Goal: Task Accomplishment & Management: Use online tool/utility

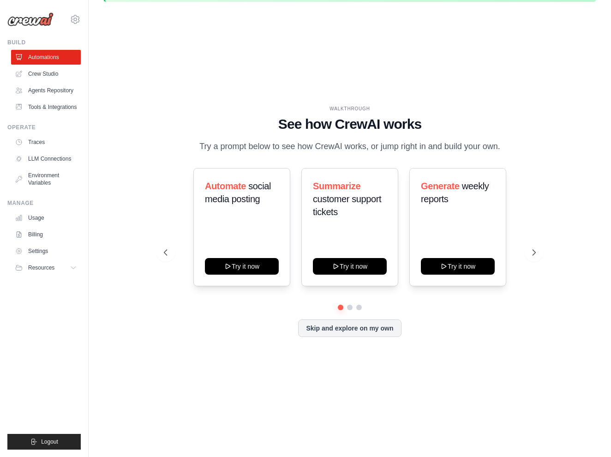
scroll to position [32, 0]
click at [535, 245] on button at bounding box center [534, 253] width 18 height 18
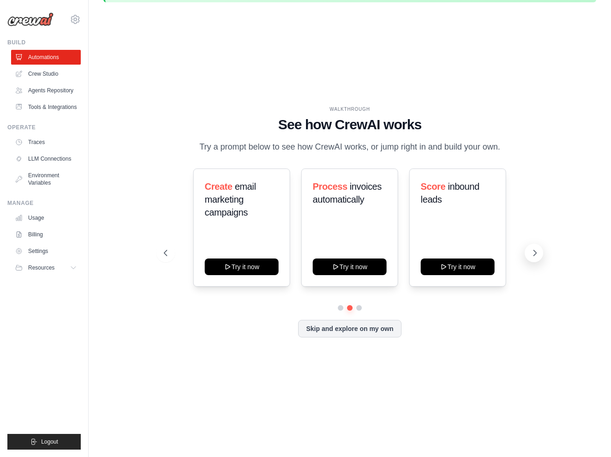
click at [535, 245] on button at bounding box center [534, 253] width 18 height 18
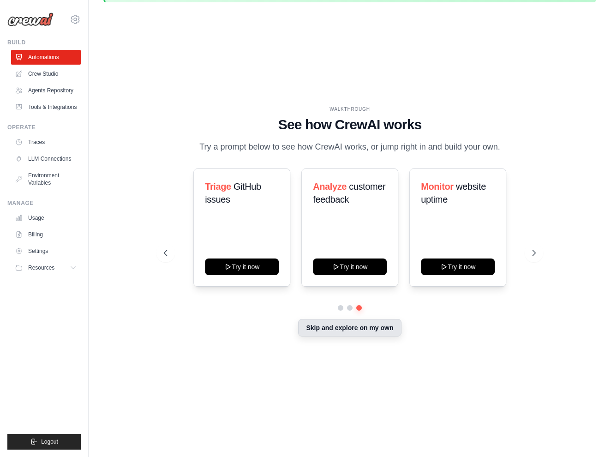
click at [368, 326] on button "Skip and explore on my own" at bounding box center [349, 328] width 103 height 18
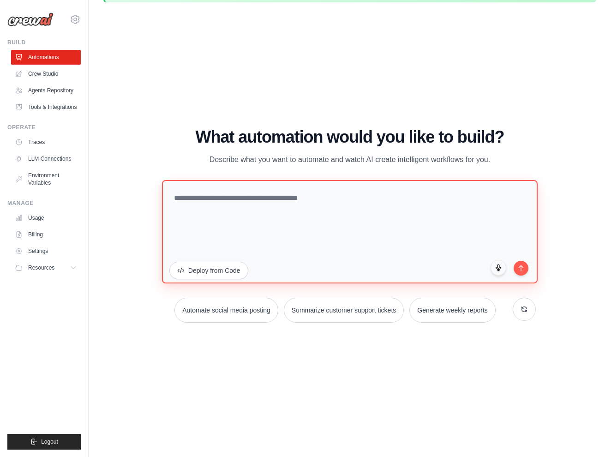
click at [329, 208] on textarea at bounding box center [350, 231] width 376 height 103
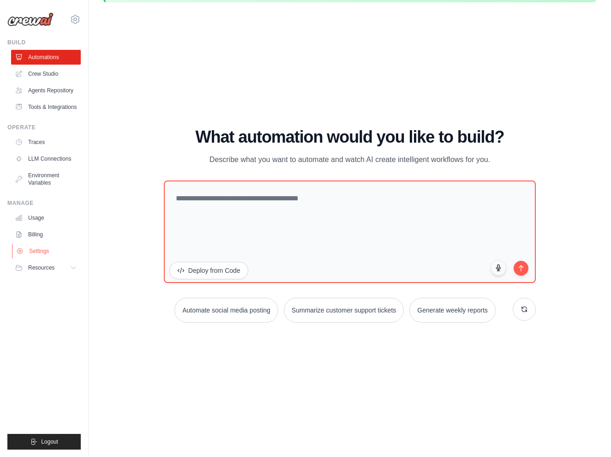
click at [50, 251] on link "Settings" at bounding box center [47, 251] width 70 height 15
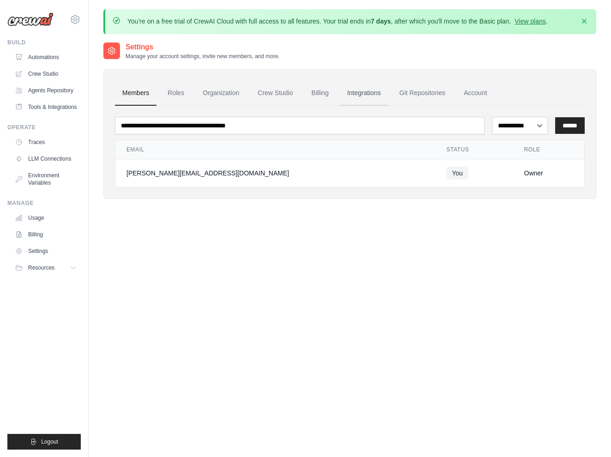
click at [343, 91] on link "Integrations" at bounding box center [364, 93] width 48 height 25
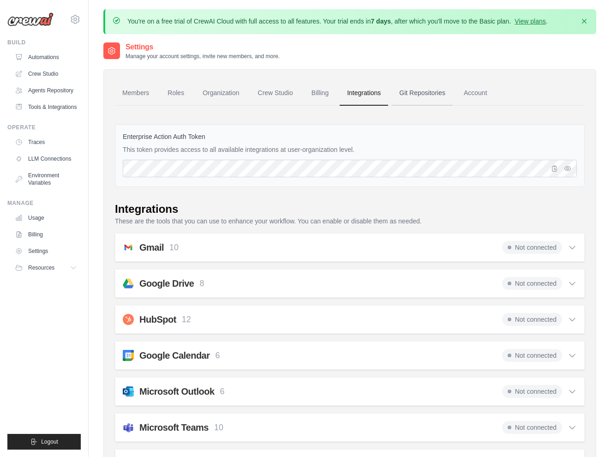
click at [425, 89] on link "Git Repositories" at bounding box center [422, 93] width 61 height 25
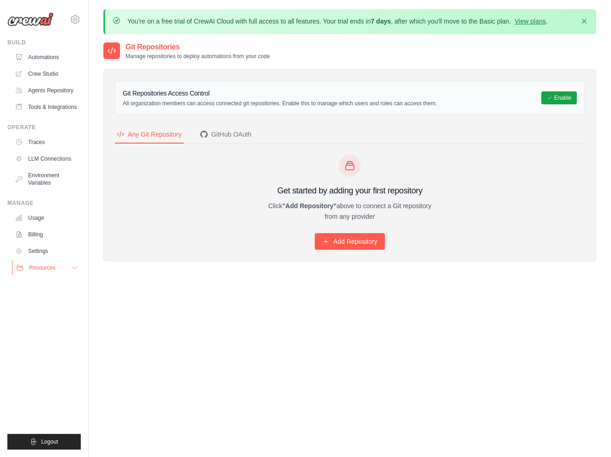
click at [40, 271] on span "Resources" at bounding box center [42, 267] width 26 height 7
click at [46, 279] on link "Documentation" at bounding box center [50, 283] width 64 height 13
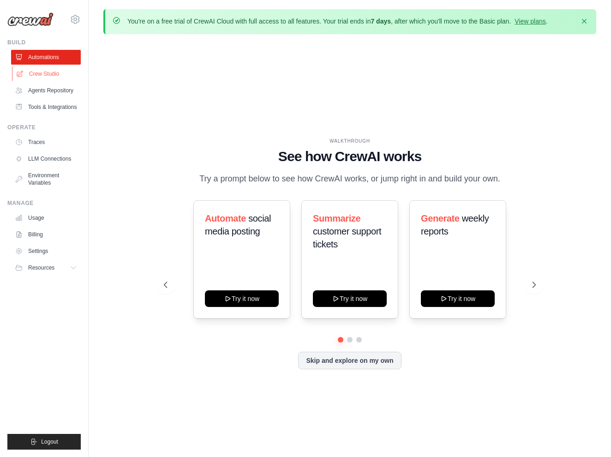
click at [47, 74] on link "Crew Studio" at bounding box center [47, 73] width 70 height 15
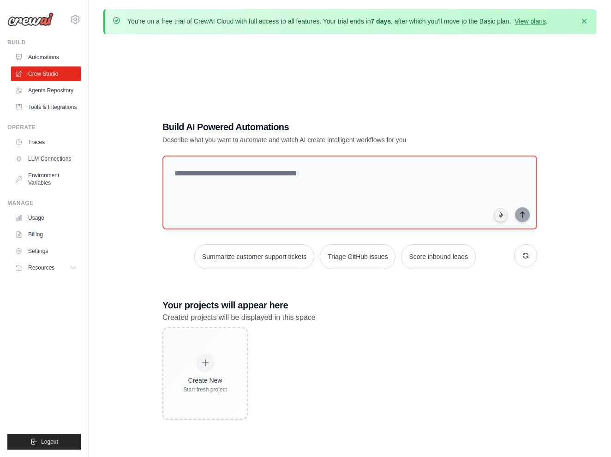
click at [45, 84] on link "Agents Repository" at bounding box center [46, 90] width 70 height 15
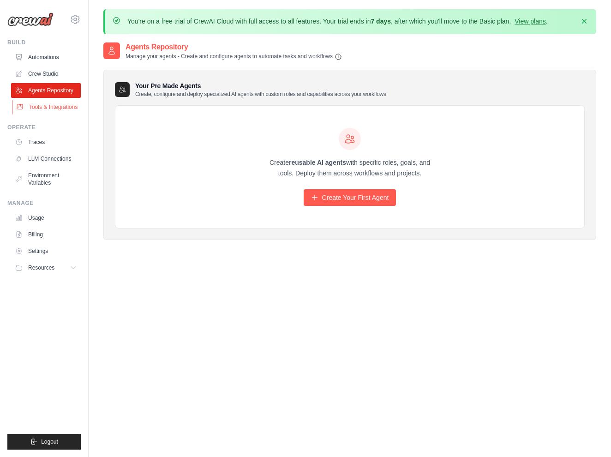
click at [44, 105] on link "Tools & Integrations" at bounding box center [47, 107] width 70 height 15
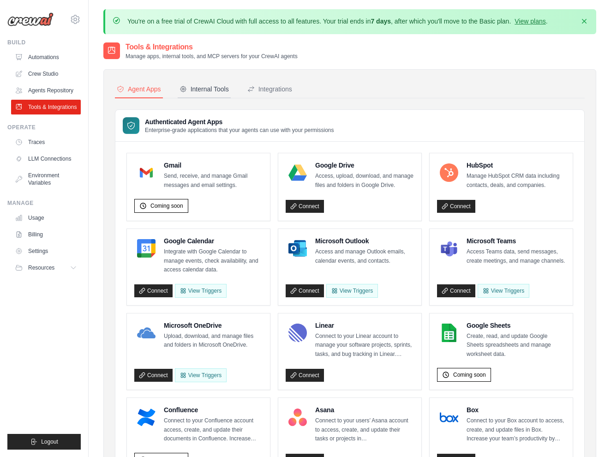
click at [194, 94] on button "Internal Tools" at bounding box center [204, 90] width 53 height 18
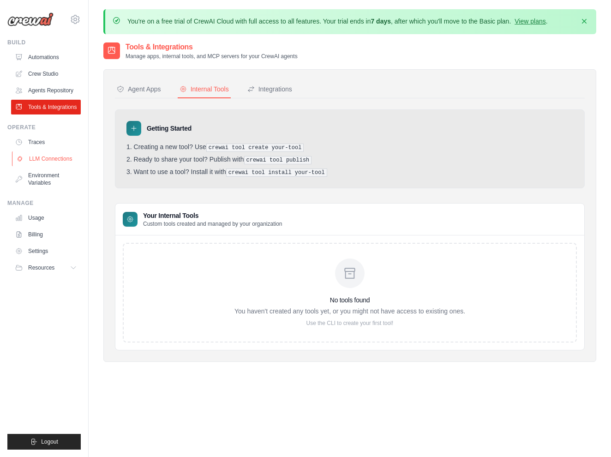
click at [46, 159] on link "LLM Connections" at bounding box center [47, 158] width 70 height 15
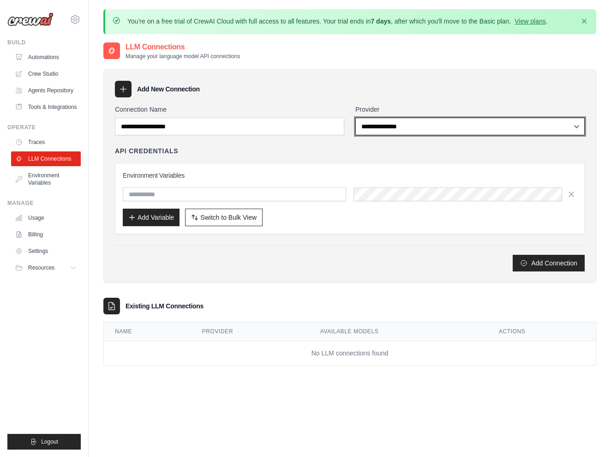
select select "*********"
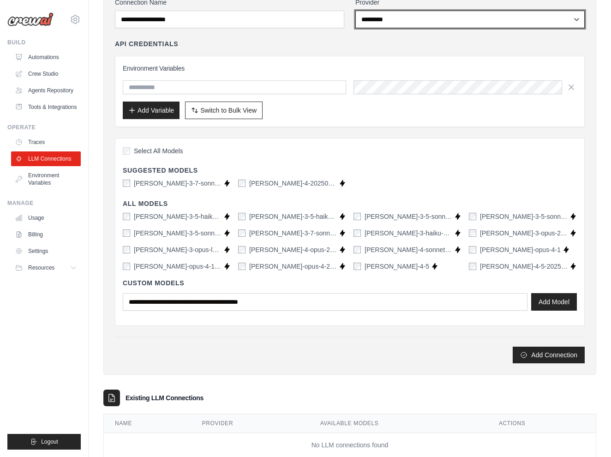
scroll to position [109, 0]
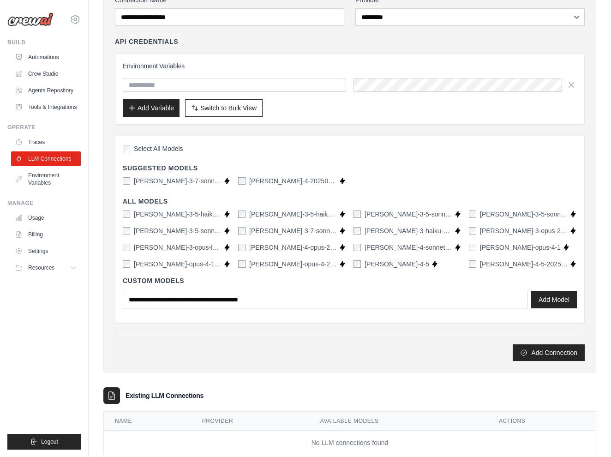
click at [535, 265] on label "claude-sonnet-4-5-20250929" at bounding box center [524, 263] width 88 height 9
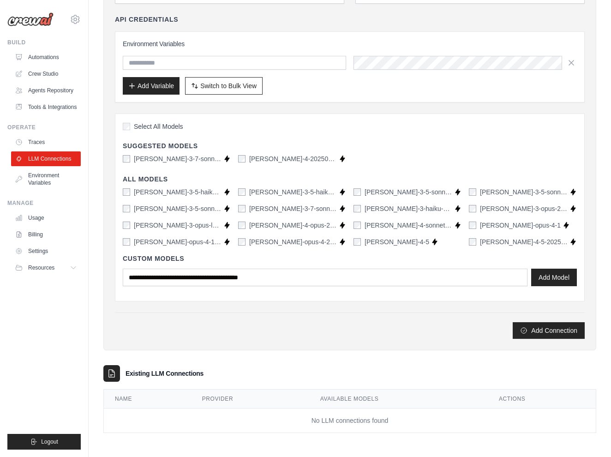
scroll to position [131, 0]
click at [163, 127] on span "Select All Models" at bounding box center [158, 126] width 49 height 9
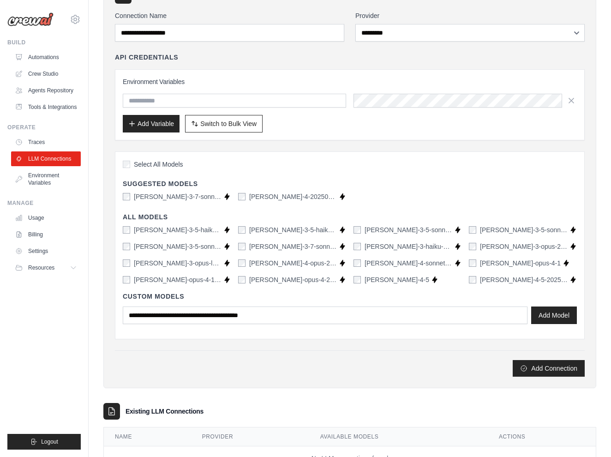
scroll to position [24, 0]
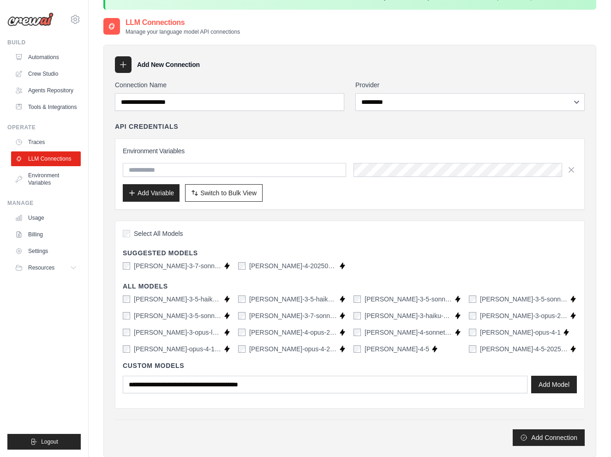
click at [291, 195] on div "Add Variable Switch to Bulk View Switch to Table View" at bounding box center [350, 193] width 454 height 18
click at [232, 166] on input "text" at bounding box center [234, 170] width 223 height 14
paste input "**********"
type input "**********"
click at [151, 194] on button "Add Variable" at bounding box center [151, 193] width 57 height 18
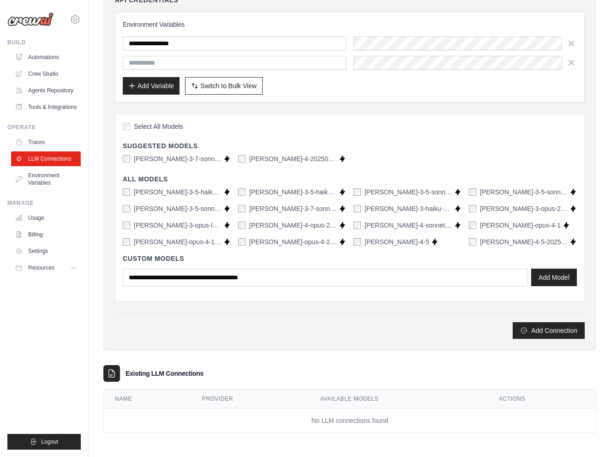
scroll to position [150, 0]
click at [533, 336] on button "Add Connection" at bounding box center [549, 330] width 72 height 17
type input "******"
click at [550, 334] on button "Add Connection" at bounding box center [549, 330] width 72 height 17
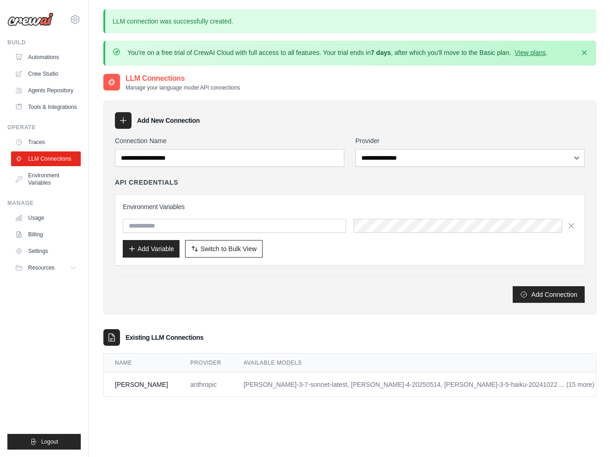
scroll to position [0, 0]
click at [49, 173] on link "Environment Variables" at bounding box center [47, 179] width 70 height 22
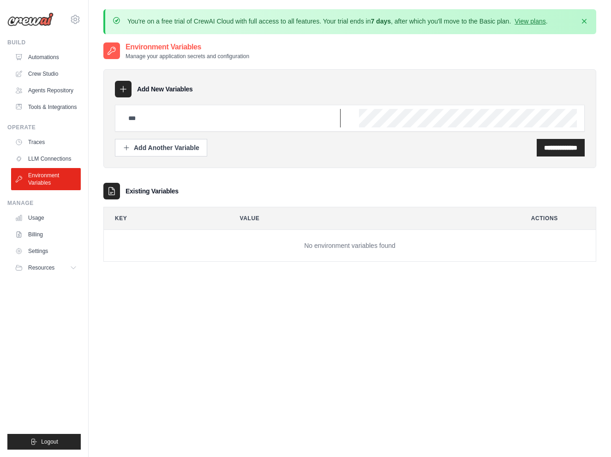
click at [194, 114] on input "text" at bounding box center [232, 118] width 218 height 18
paste input "**********"
type input "**********"
click at [573, 144] on input "**********" at bounding box center [560, 147] width 33 height 9
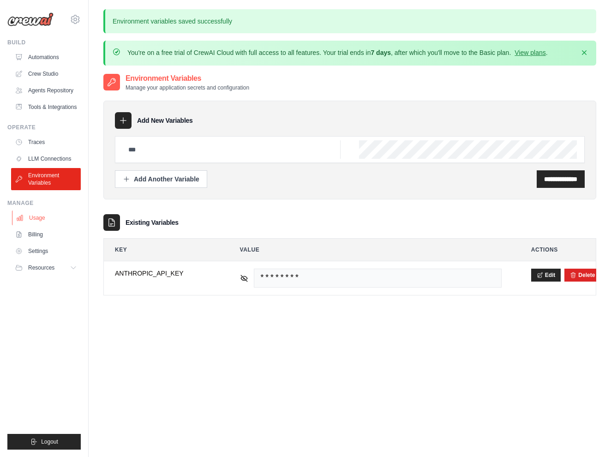
click at [31, 217] on link "Usage" at bounding box center [47, 218] width 70 height 15
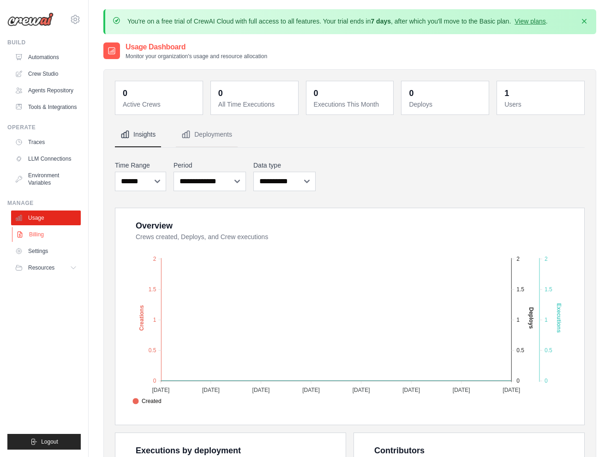
click at [34, 228] on link "Billing" at bounding box center [47, 234] width 70 height 15
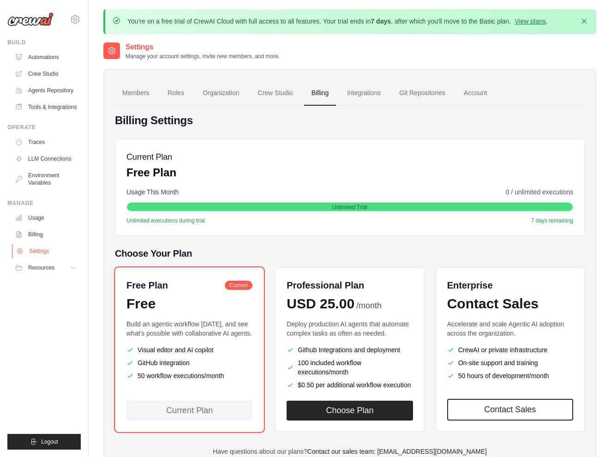
click at [39, 249] on link "Settings" at bounding box center [47, 251] width 70 height 15
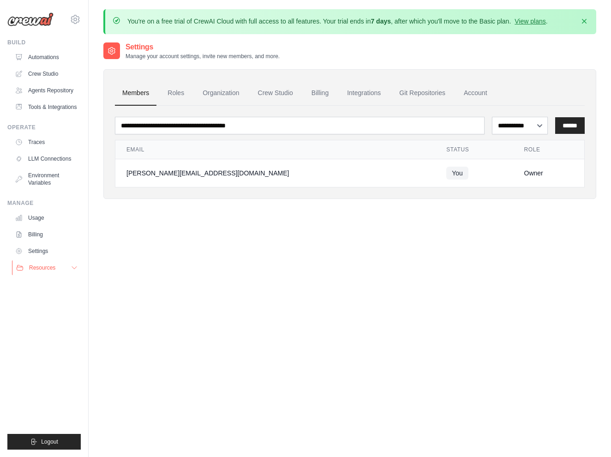
click at [38, 263] on button "Resources" at bounding box center [47, 267] width 70 height 15
click at [51, 152] on link "LLM Connections" at bounding box center [47, 158] width 70 height 15
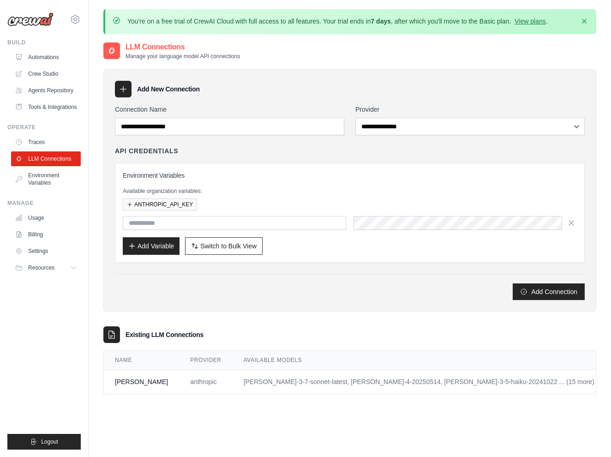
click at [611, 383] on link "Edit" at bounding box center [622, 381] width 11 height 7
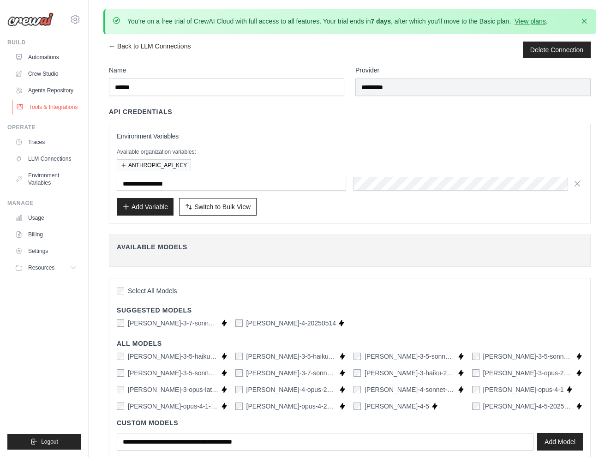
click at [46, 102] on link "Tools & Integrations" at bounding box center [47, 107] width 70 height 15
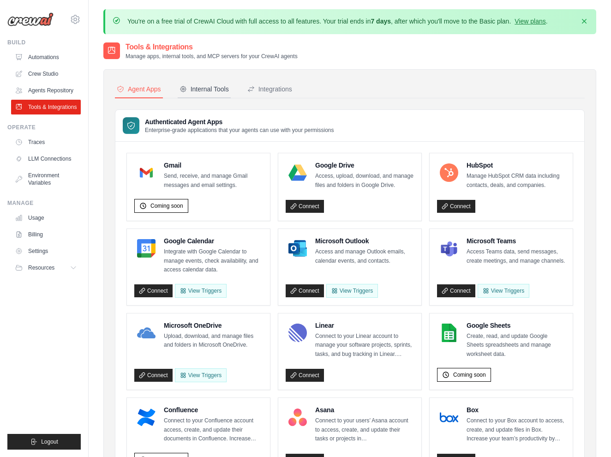
click at [221, 91] on div "Internal Tools" at bounding box center [204, 88] width 49 height 9
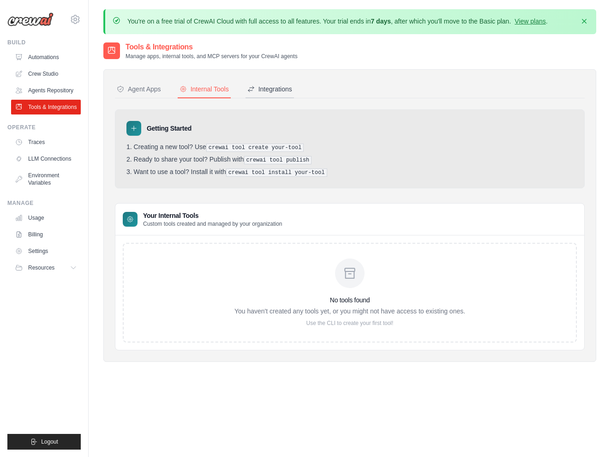
click at [271, 91] on div "Integrations" at bounding box center [269, 88] width 45 height 9
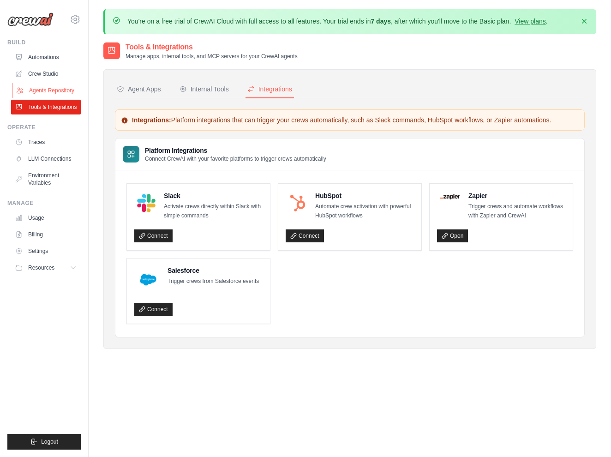
click at [24, 85] on link "Agents Repository" at bounding box center [47, 90] width 70 height 15
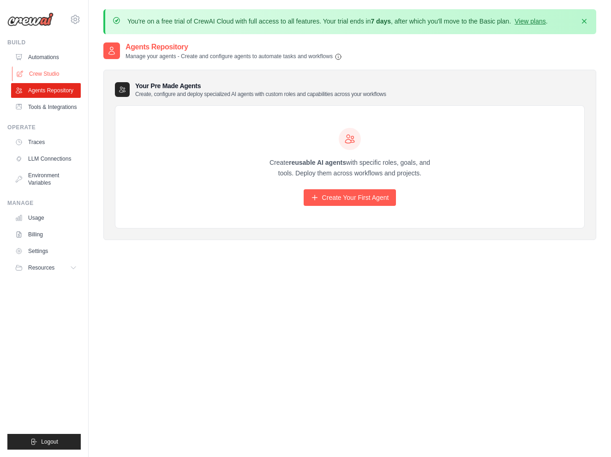
click at [28, 77] on link "Crew Studio" at bounding box center [47, 73] width 70 height 15
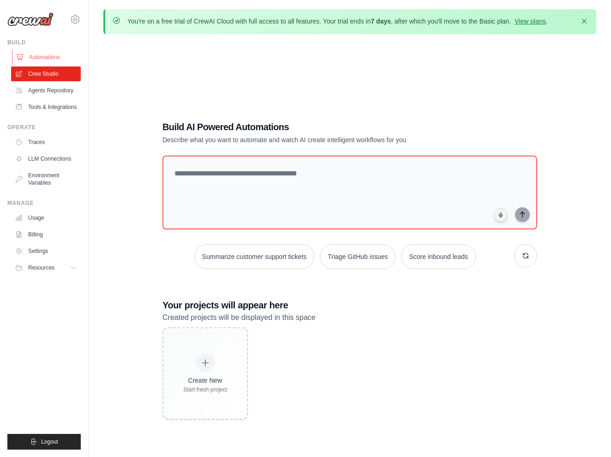
click at [33, 55] on link "Automations" at bounding box center [47, 57] width 70 height 15
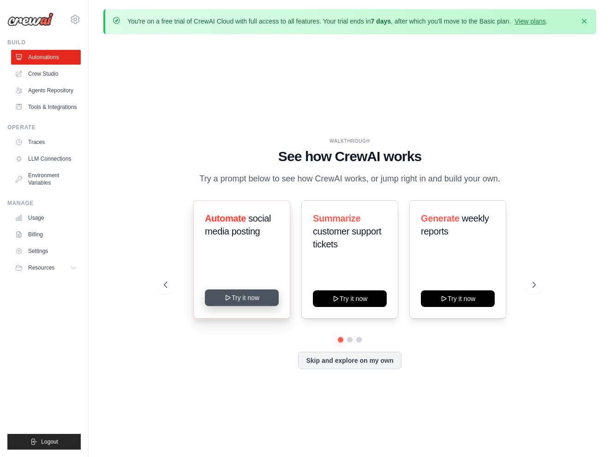
click at [229, 301] on button "Try it now" at bounding box center [242, 297] width 74 height 17
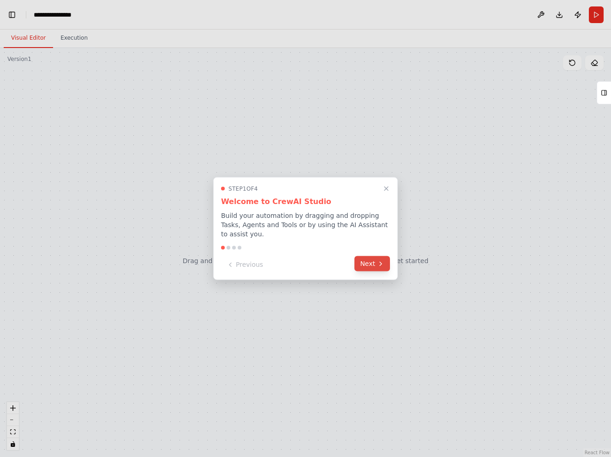
scroll to position [1354, 0]
click at [375, 264] on button "Next" at bounding box center [373, 263] width 36 height 15
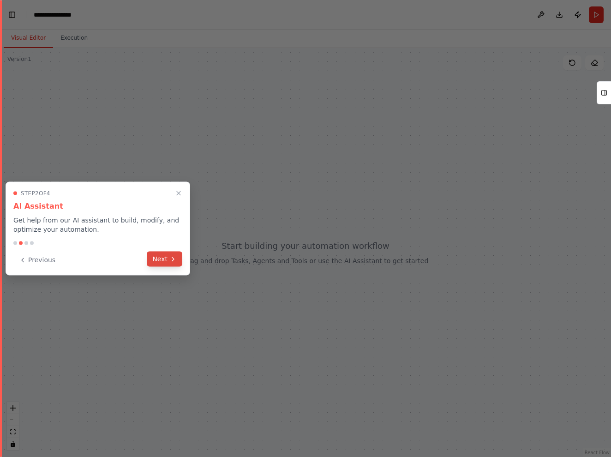
click at [160, 259] on button "Next" at bounding box center [165, 259] width 36 height 15
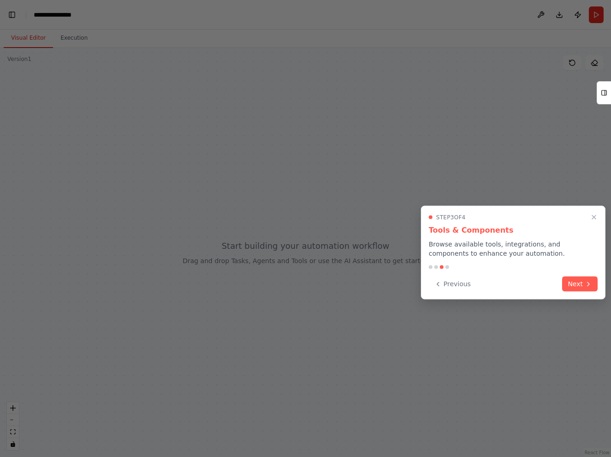
click at [579, 286] on button "Next" at bounding box center [580, 284] width 36 height 15
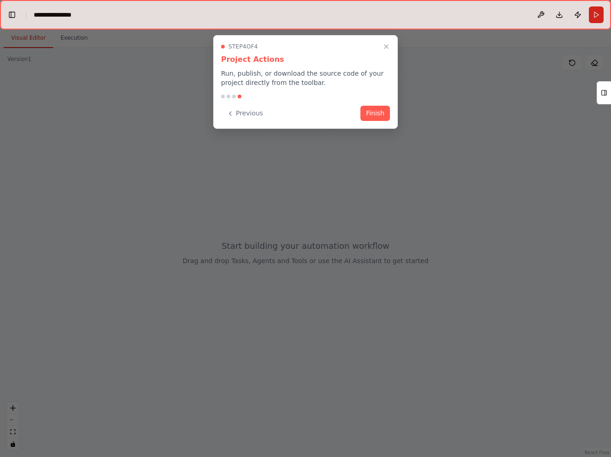
click at [371, 115] on button "Finish" at bounding box center [376, 113] width 30 height 15
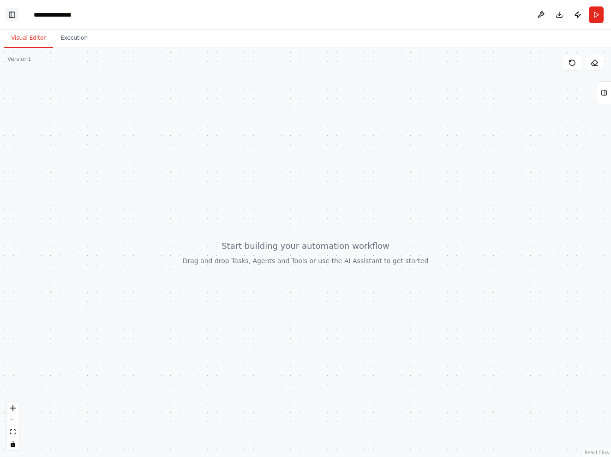
click at [14, 16] on button "Toggle Left Sidebar" at bounding box center [12, 14] width 13 height 13
click at [86, 37] on button "Execution" at bounding box center [74, 38] width 42 height 19
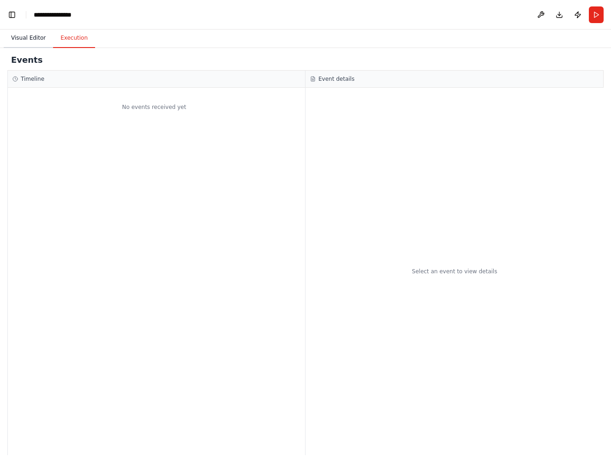
click at [26, 38] on button "Visual Editor" at bounding box center [28, 38] width 49 height 19
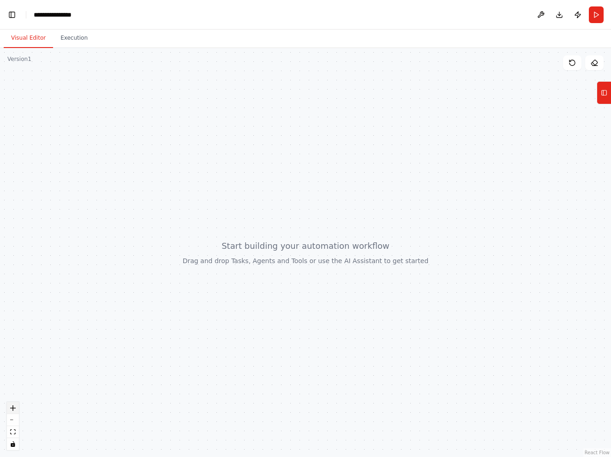
click at [17, 406] on button "zoom in" at bounding box center [13, 408] width 12 height 12
click at [13, 406] on icon "zoom in" at bounding box center [13, 408] width 6 height 6
click at [607, 93] on rect at bounding box center [604, 92] width 5 height 5
click at [560, 14] on button "Download" at bounding box center [559, 14] width 15 height 17
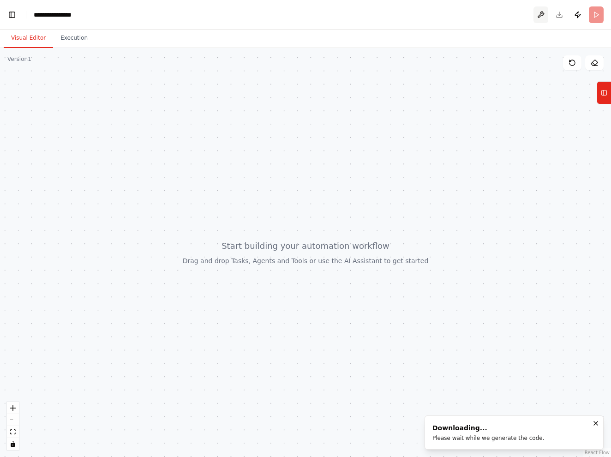
click at [544, 17] on button at bounding box center [541, 14] width 15 height 17
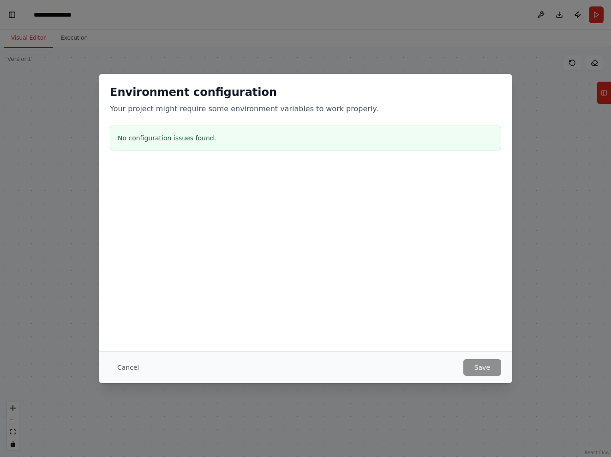
click at [105, 361] on div "Cancel Save" at bounding box center [306, 367] width 414 height 32
click at [120, 362] on button "Cancel" at bounding box center [128, 367] width 36 height 17
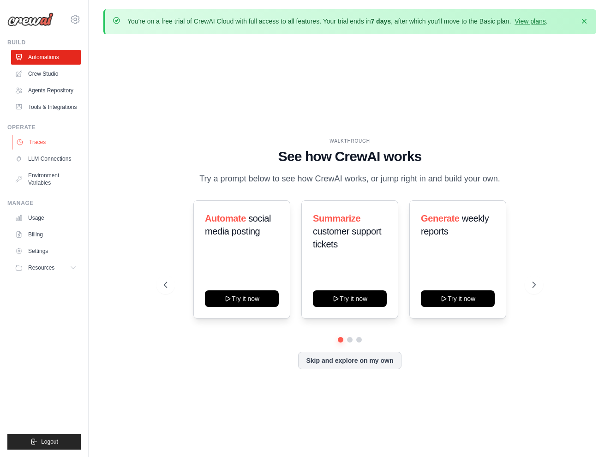
click at [53, 148] on link "Traces" at bounding box center [47, 142] width 70 height 15
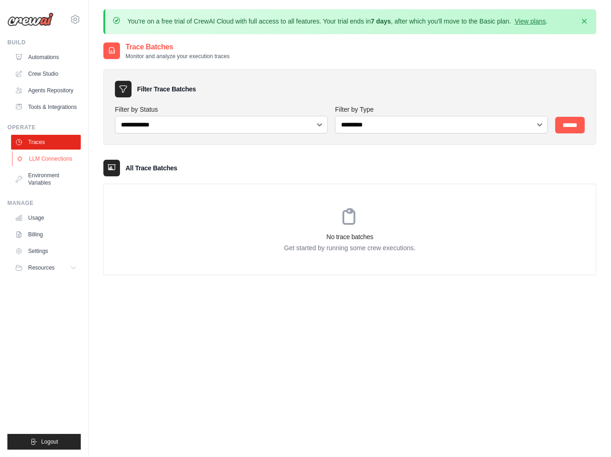
click at [52, 158] on link "LLM Connections" at bounding box center [47, 158] width 70 height 15
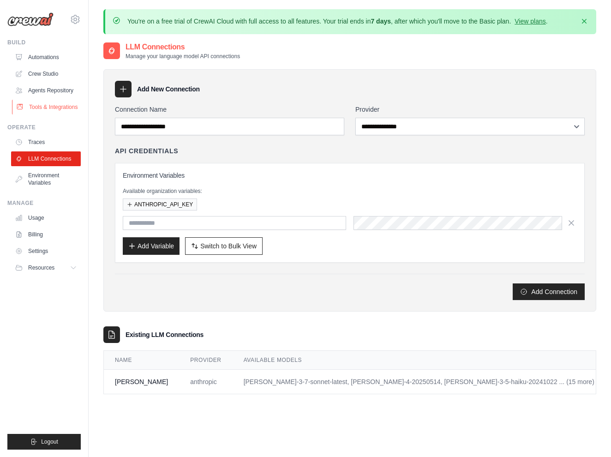
click at [50, 104] on link "Tools & Integrations" at bounding box center [47, 107] width 70 height 15
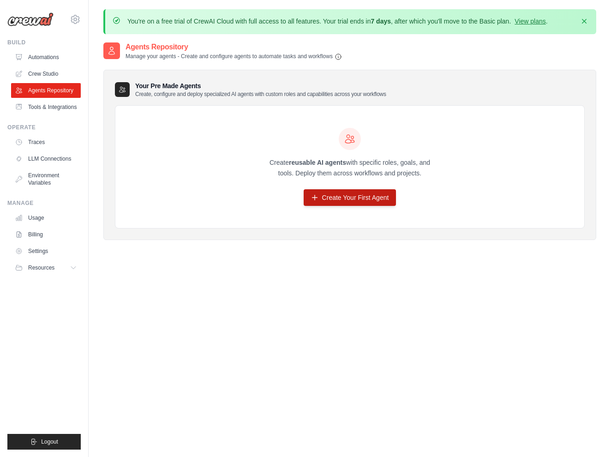
click at [323, 194] on link "Create Your First Agent" at bounding box center [350, 197] width 93 height 17
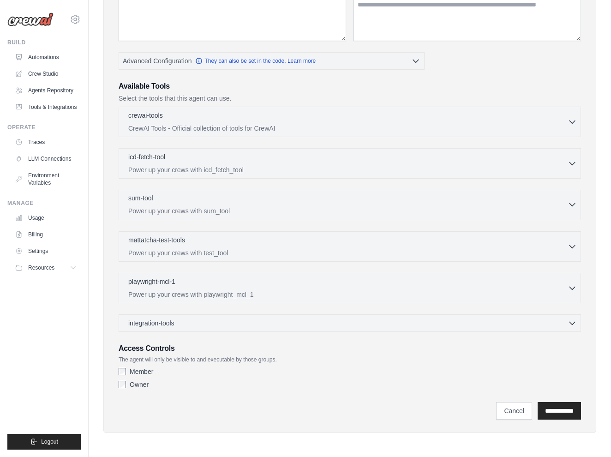
scroll to position [182, 0]
click at [36, 79] on link "Crew Studio" at bounding box center [47, 73] width 70 height 15
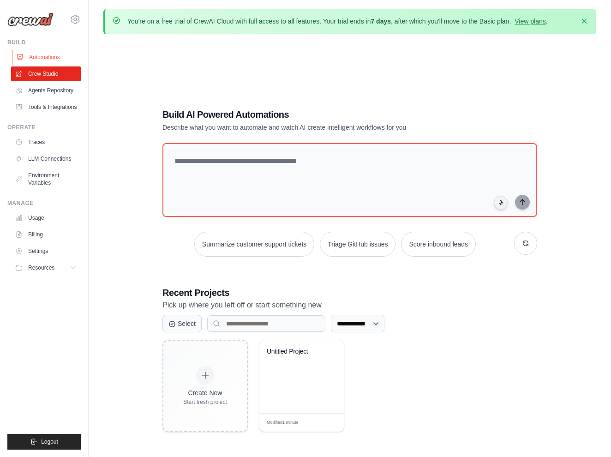
click at [35, 55] on link "Automations" at bounding box center [47, 57] width 70 height 15
